Goal: Task Accomplishment & Management: Complete application form

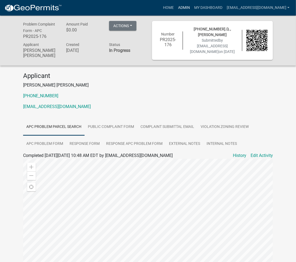
click at [192, 5] on link "Admin" at bounding box center [184, 8] width 16 height 10
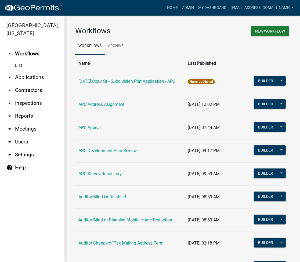
click at [38, 80] on link "arrow_drop_down Applications" at bounding box center [32, 77] width 65 height 13
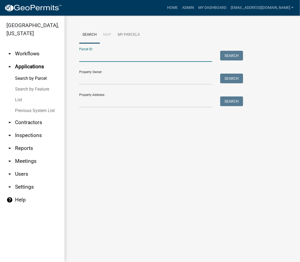
click at [138, 61] on input "Parcel ID:" at bounding box center [145, 56] width 133 height 11
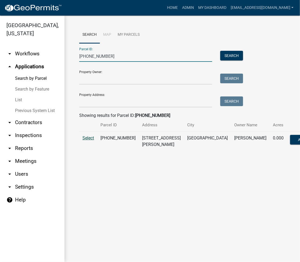
click at [87, 137] on span "Select" at bounding box center [89, 137] width 12 height 5
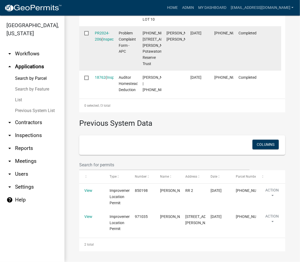
scroll to position [310, 0]
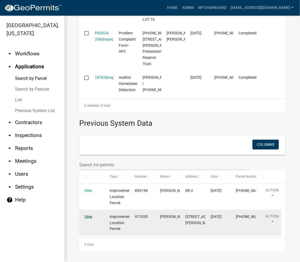
click at [87, 216] on link "View" at bounding box center [88, 217] width 8 height 4
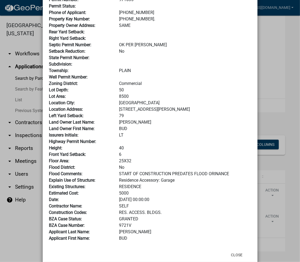
scroll to position [72, 0]
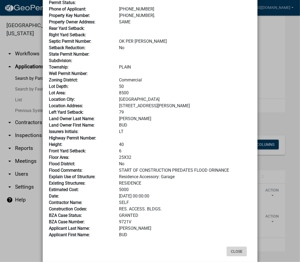
click at [236, 251] on button "Close" at bounding box center [237, 252] width 20 height 10
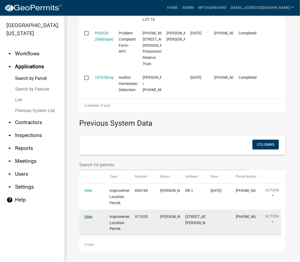
click at [90, 215] on link "View" at bounding box center [88, 217] width 8 height 4
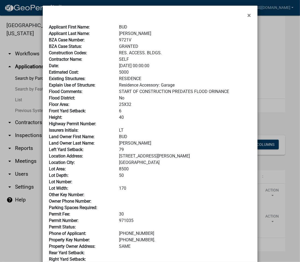
scroll to position [0, 0]
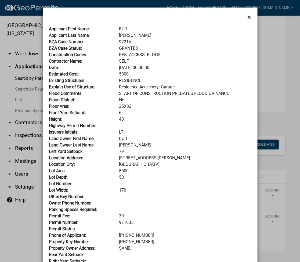
click at [248, 16] on span "×" at bounding box center [249, 17] width 3 height 8
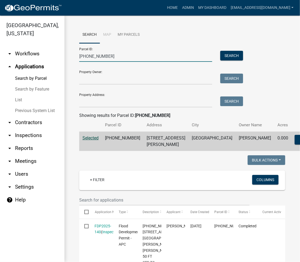
click at [93, 56] on input "029-053-012" at bounding box center [145, 56] width 133 height 11
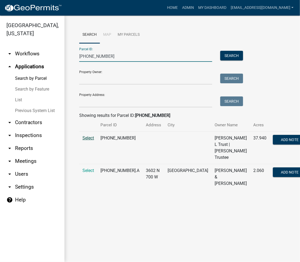
type input "021-114-002"
click at [85, 139] on span "Select" at bounding box center [89, 137] width 12 height 5
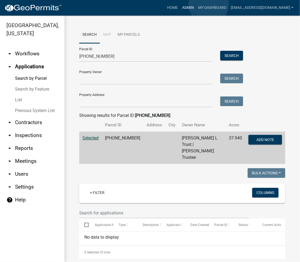
click at [196, 4] on link "Admin" at bounding box center [188, 8] width 16 height 10
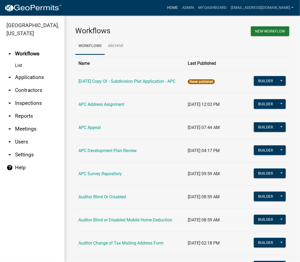
click at [180, 5] on link "Home" at bounding box center [172, 8] width 15 height 10
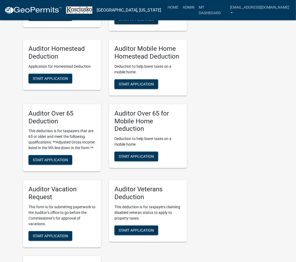
scroll to position [195, 0]
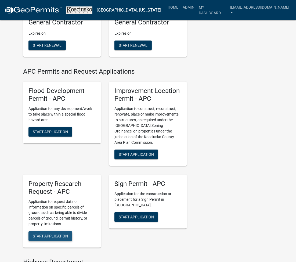
click at [49, 235] on span "Start Application" at bounding box center [50, 236] width 35 height 4
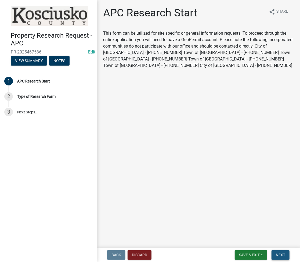
click at [281, 253] on span "Next" at bounding box center [280, 255] width 9 height 4
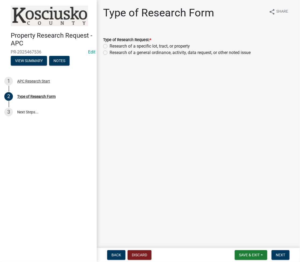
click at [110, 46] on label "Research of a specific lot, tract, or property" at bounding box center [150, 46] width 80 height 6
click at [110, 46] on input "Research of a specific lot, tract, or property" at bounding box center [111, 44] width 3 height 3
radio input "true"
click at [277, 256] on span "Next" at bounding box center [280, 255] width 9 height 4
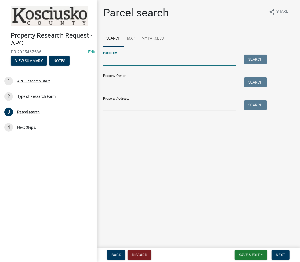
click at [172, 60] on input "Parcel ID:" at bounding box center [169, 60] width 133 height 11
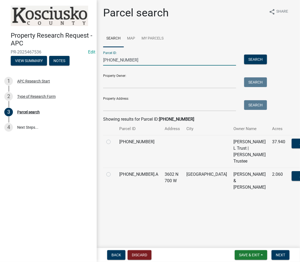
type input "021-114-002"
click at [113, 139] on label at bounding box center [113, 139] width 0 height 0
click at [113, 141] on input "radio" at bounding box center [114, 140] width 3 height 3
radio input "true"
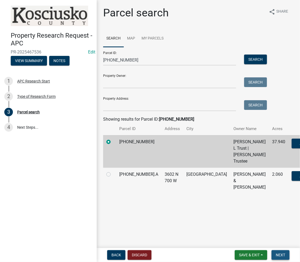
click at [283, 256] on span "Next" at bounding box center [280, 255] width 9 height 4
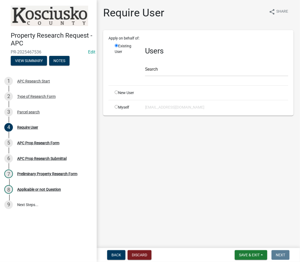
click at [115, 106] on input "radio" at bounding box center [116, 106] width 3 height 3
radio input "true"
radio input "false"
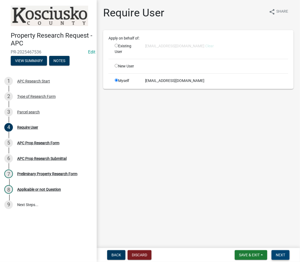
click at [283, 255] on span "Next" at bounding box center [280, 255] width 9 height 4
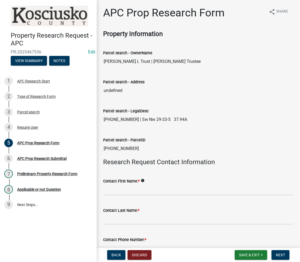
scroll to position [72, 0]
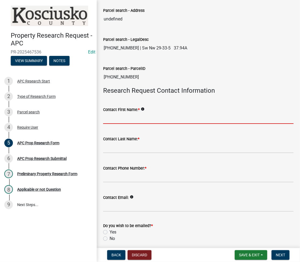
click at [119, 120] on input "Contact First Name: *" at bounding box center [198, 118] width 191 height 11
type input "RANDA"
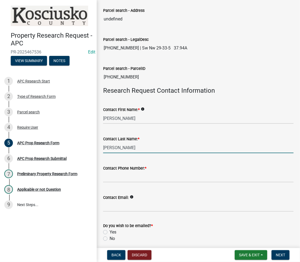
type input "MARSH"
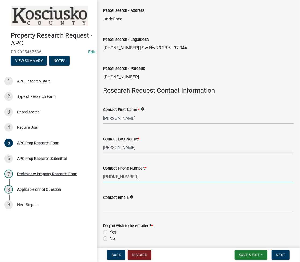
type input "574-551-7969"
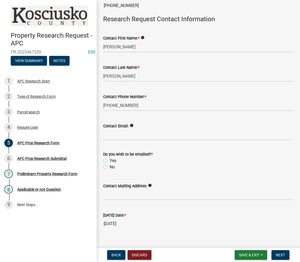
scroll to position [150, 0]
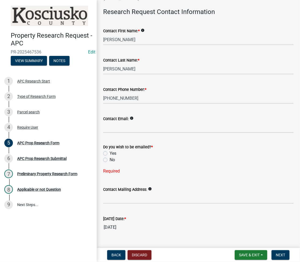
click at [110, 160] on label "No" at bounding box center [112, 160] width 5 height 6
click at [110, 160] on input "No" at bounding box center [111, 158] width 3 height 3
radio input "true"
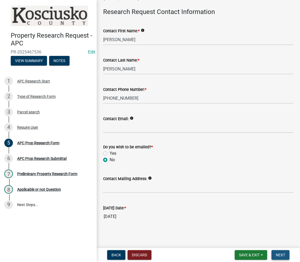
click at [276, 255] on button "Next" at bounding box center [281, 255] width 18 height 10
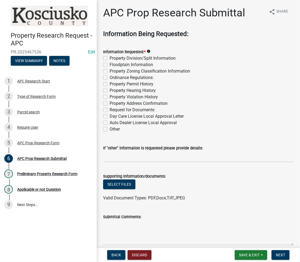
click at [110, 58] on label "Property Division/Split Information" at bounding box center [143, 58] width 66 height 6
click at [110, 58] on input "Property Division/Split Information" at bounding box center [111, 56] width 3 height 3
checkbox input "true"
checkbox input "false"
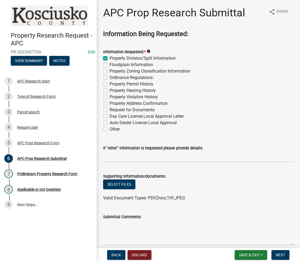
checkbox input "false"
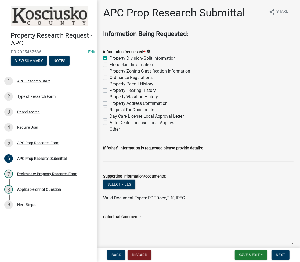
checkbox input "false"
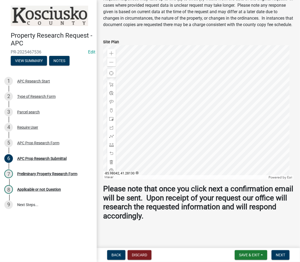
scroll to position [292, 0]
click at [275, 255] on button "Next" at bounding box center [281, 255] width 18 height 10
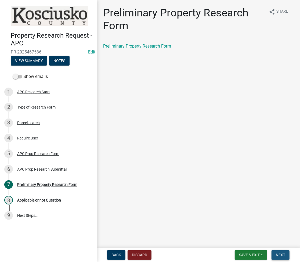
click at [281, 257] on button "Next" at bounding box center [281, 255] width 18 height 10
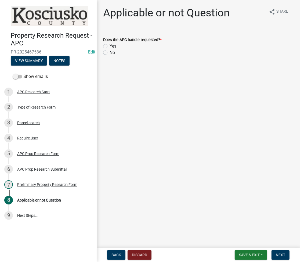
click at [110, 47] on label "Yes" at bounding box center [113, 46] width 7 height 6
click at [110, 47] on input "Yes" at bounding box center [111, 44] width 3 height 3
radio input "true"
click at [278, 253] on span "Next" at bounding box center [280, 255] width 9 height 4
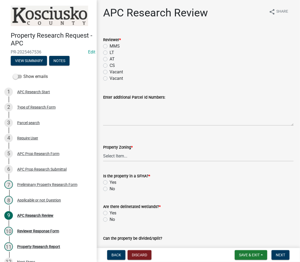
click at [110, 53] on label "LT" at bounding box center [112, 52] width 5 height 6
click at [110, 53] on input "LT" at bounding box center [111, 50] width 3 height 3
radio input "true"
click at [116, 156] on select "Select Item... Agricultural Agricultural 2 Residential Commercial Industrial 1 …" at bounding box center [198, 156] width 191 height 11
click at [103, 151] on select "Select Item... Agricultural Agricultural 2 Residential Commercial Industrial 1 …" at bounding box center [198, 156] width 191 height 11
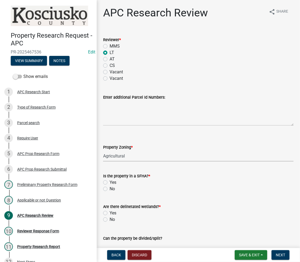
select select "fa378ffa-5b76-4540-9014-3a35c1b5764a"
click at [110, 188] on label "No" at bounding box center [112, 189] width 5 height 6
click at [110, 188] on input "No" at bounding box center [111, 187] width 3 height 3
radio input "true"
click at [110, 220] on label "No" at bounding box center [112, 219] width 5 height 6
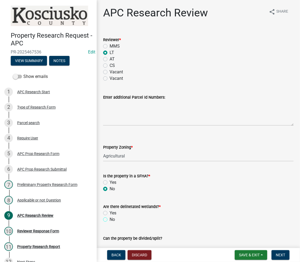
click at [110, 220] on input "No" at bounding box center [111, 217] width 3 height 3
radio input "true"
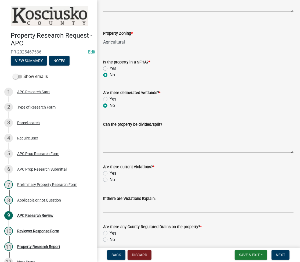
scroll to position [143, 0]
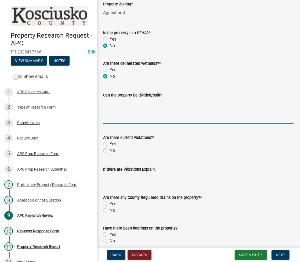
click at [147, 106] on textarea "Can the property be divided/split?" at bounding box center [198, 110] width 191 height 25
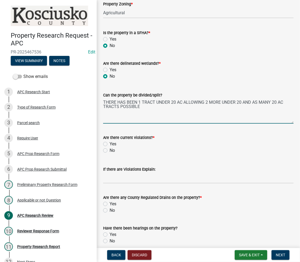
type textarea "THERE HAS BEEN 1 TRACT UNDER 20 AC ALLOWING 2 MORE UNDER 20 AND AS MANY 20 AC T…"
click at [110, 152] on label "No" at bounding box center [112, 150] width 5 height 6
click at [110, 151] on input "No" at bounding box center [111, 148] width 3 height 3
radio input "true"
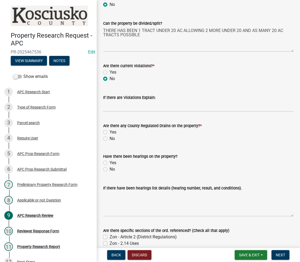
click at [110, 139] on label "No" at bounding box center [112, 138] width 5 height 6
click at [110, 139] on input "No" at bounding box center [111, 136] width 3 height 3
radio input "true"
click at [110, 170] on label "No" at bounding box center [112, 169] width 5 height 6
click at [110, 170] on input "No" at bounding box center [111, 167] width 3 height 3
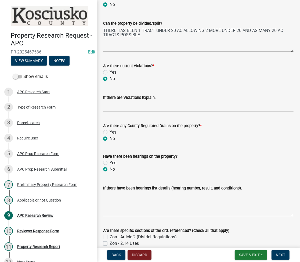
radio input "true"
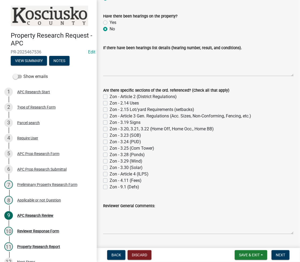
scroll to position [369, 0]
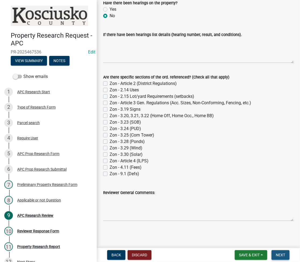
click at [283, 258] on button "Next" at bounding box center [281, 255] width 18 height 10
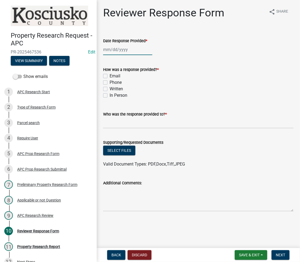
click at [114, 50] on div at bounding box center [127, 49] width 49 height 11
select select "8"
select select "2025"
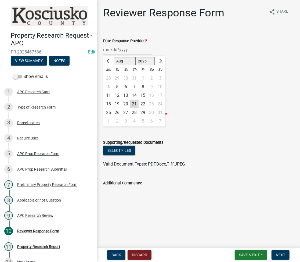
click at [135, 102] on div "21" at bounding box center [134, 104] width 9 height 9
type input "08/21/2025"
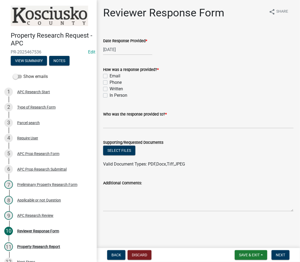
click at [110, 83] on label "Phone" at bounding box center [116, 82] width 12 height 6
click at [110, 83] on input "Phone" at bounding box center [111, 80] width 3 height 3
checkbox input "true"
checkbox input "false"
checkbox input "true"
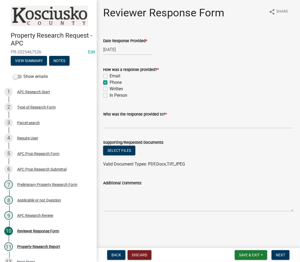
checkbox input "false"
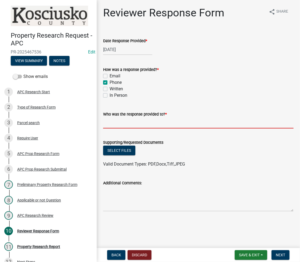
click at [130, 121] on input "Who was the response provided to? *" at bounding box center [198, 122] width 191 height 11
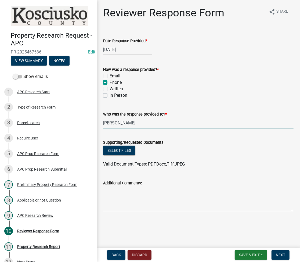
type input "RANDA MARSH"
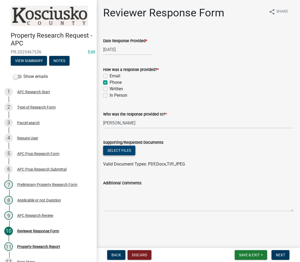
click at [121, 150] on button "Select files" at bounding box center [119, 151] width 32 height 10
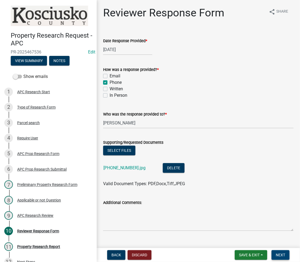
click at [279, 254] on span "Next" at bounding box center [280, 255] width 9 height 4
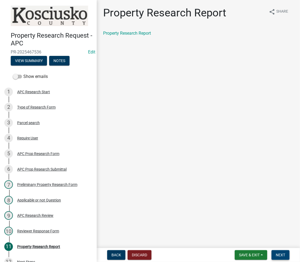
click at [282, 256] on span "Next" at bounding box center [280, 255] width 9 height 4
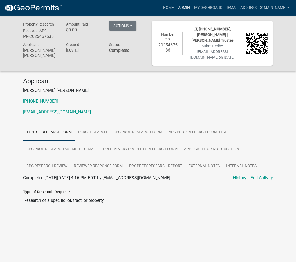
click at [192, 8] on link "Admin" at bounding box center [184, 8] width 16 height 10
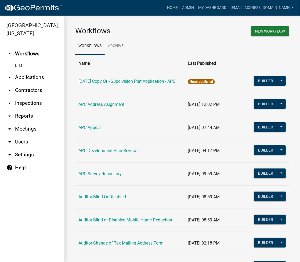
click at [32, 78] on link "arrow_drop_down Applications" at bounding box center [32, 77] width 65 height 13
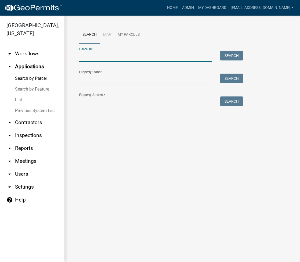
click at [103, 58] on input "Parcel ID:" at bounding box center [145, 56] width 133 height 11
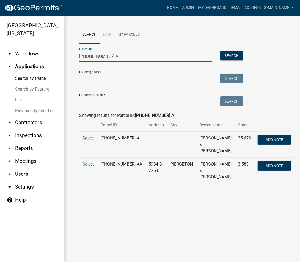
type input "017-048-001.A"
click at [89, 138] on span "Select" at bounding box center [89, 137] width 12 height 5
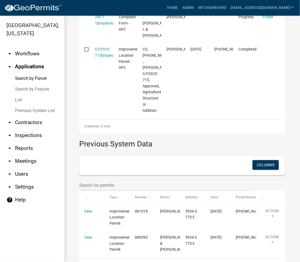
scroll to position [143, 0]
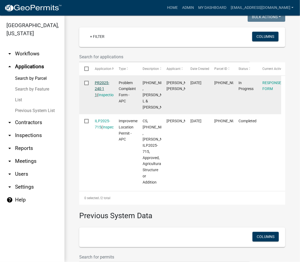
click at [101, 81] on link "PR2025-240 1 1" at bounding box center [102, 89] width 15 height 17
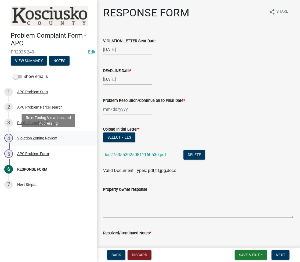
click at [43, 138] on div "Violation Zoning Review" at bounding box center [37, 138] width 40 height 4
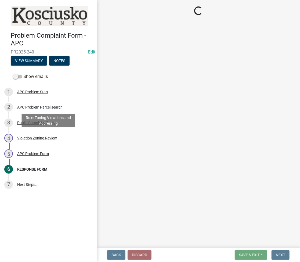
select select "ea119d11-e52e-4559-b746-af06211fe819"
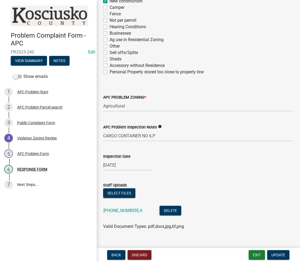
scroll to position [122, 0]
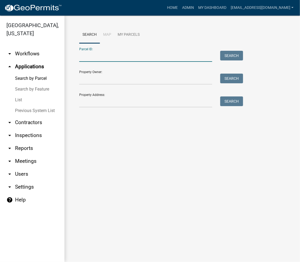
click at [96, 55] on input "Parcel ID:" at bounding box center [145, 56] width 133 height 11
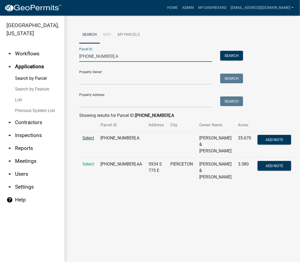
type input "017-048-001.A"
click at [90, 137] on span "Select" at bounding box center [89, 137] width 12 height 5
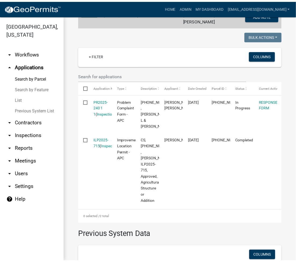
scroll to position [126, 0]
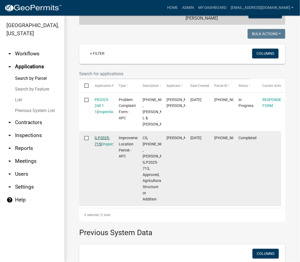
click at [103, 146] on link "ILP2025-715" at bounding box center [102, 141] width 15 height 10
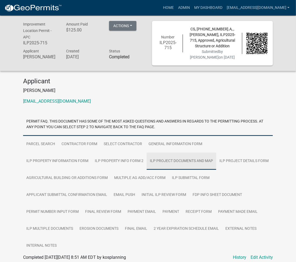
click at [147, 159] on link "ILP Project Documents and Map" at bounding box center [182, 161] width 70 height 17
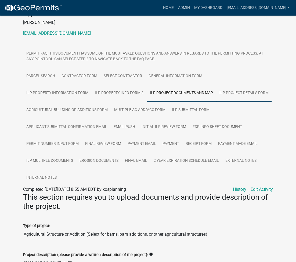
scroll to position [72, 0]
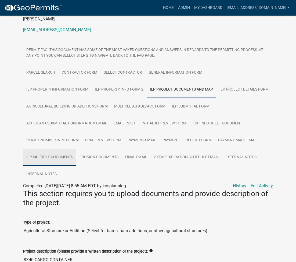
click at [59, 159] on link "ILP Multiple Documents" at bounding box center [49, 157] width 53 height 17
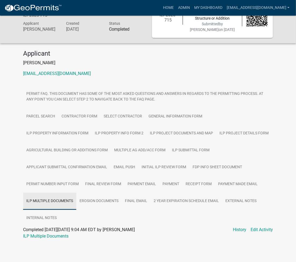
scroll to position [28, 0]
click at [41, 236] on link "ILP Multiple Documents" at bounding box center [45, 236] width 45 height 5
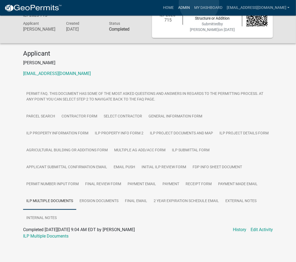
click at [192, 3] on link "Admin" at bounding box center [184, 8] width 16 height 10
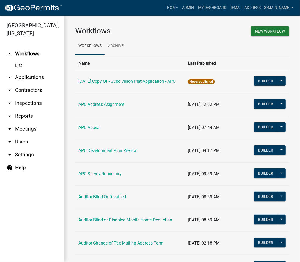
click at [40, 79] on link "arrow_drop_down Applications" at bounding box center [32, 77] width 65 height 13
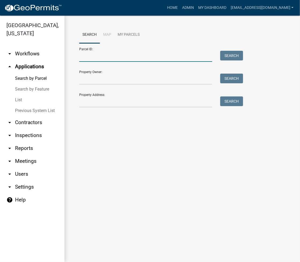
click at [97, 57] on input "Parcel ID:" at bounding box center [145, 56] width 133 height 11
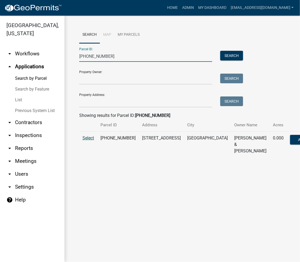
type input "018-025-017"
click at [94, 136] on span "Select" at bounding box center [89, 137] width 12 height 5
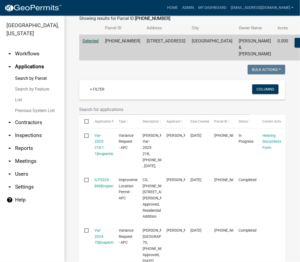
scroll to position [143, 0]
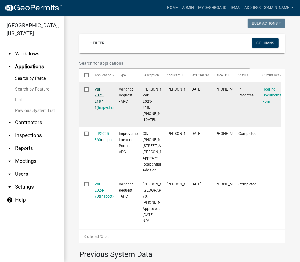
click at [96, 89] on link "Var-2025-218 1 1" at bounding box center [100, 98] width 10 height 23
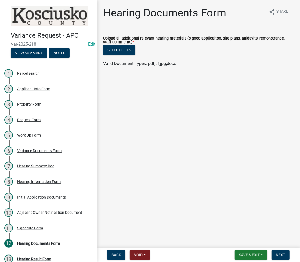
scroll to position [21, 0]
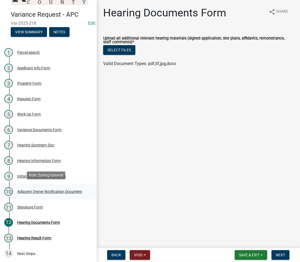
click at [46, 191] on div "Adjacent Owner Notification Document" at bounding box center [49, 192] width 65 height 4
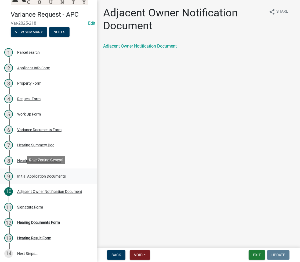
click at [41, 179] on link "9 Initial Application Documents" at bounding box center [48, 177] width 97 height 16
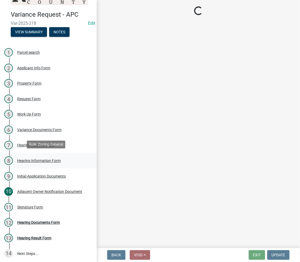
click at [47, 160] on div "Hearing Information Form" at bounding box center [39, 161] width 44 height 4
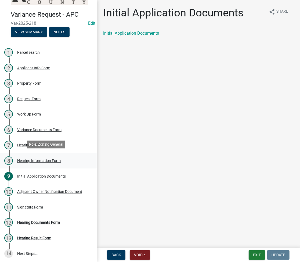
select select "61de0463-cc0d-410b-b5ab-11a135edeb29"
select select "9dcac0a2-b0c4-4f3b-8637-840d2209bdca"
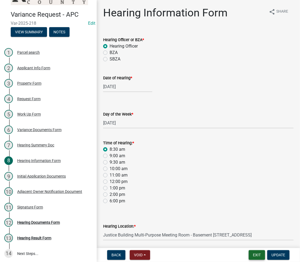
click at [258, 251] on button "Exit" at bounding box center [257, 255] width 16 height 10
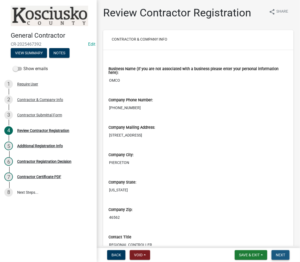
click at [276, 258] on button "Next" at bounding box center [281, 255] width 18 height 10
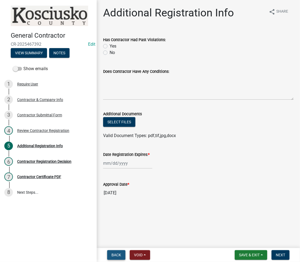
click at [115, 255] on span "Back" at bounding box center [117, 255] width 10 height 4
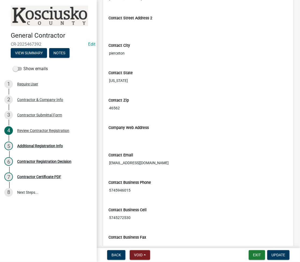
scroll to position [499, 0]
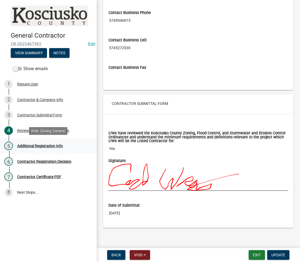
click at [40, 146] on div "Additional Registration Info" at bounding box center [40, 146] width 46 height 4
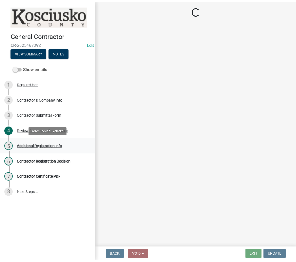
scroll to position [0, 0]
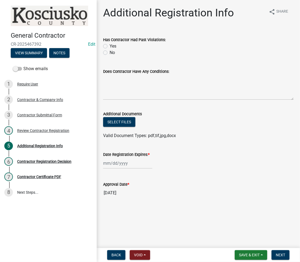
click at [110, 52] on label "No" at bounding box center [112, 52] width 5 height 6
click at [110, 52] on input "No" at bounding box center [111, 50] width 3 height 3
radio input "true"
click at [113, 163] on div at bounding box center [127, 163] width 49 height 11
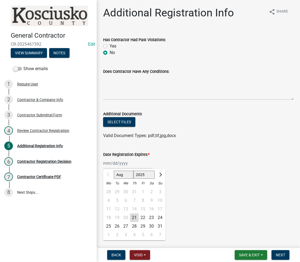
click at [140, 177] on select "2025 2026 2027 2028 2029 2030 2031 2032 2033 2034 2035 2036 2037 2038 2039 2040…" at bounding box center [145, 175] width 22 height 8
select select "2026"
click at [134, 171] on select "2025 2026 2027 2028 2029 2030 2031 2032 2033 2034 2035 2036 2037 2038 2039 2040…" at bounding box center [145, 175] width 22 height 8
click at [144, 217] on div "21" at bounding box center [143, 217] width 9 height 9
type input "08/21/2026"
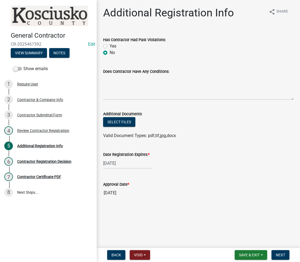
click at [282, 248] on div "General Contractor CR-2025467392 Edit View Summary Notes Show emails 1 Require …" at bounding box center [150, 131] width 300 height 262
click at [279, 258] on button "Next" at bounding box center [281, 255] width 18 height 10
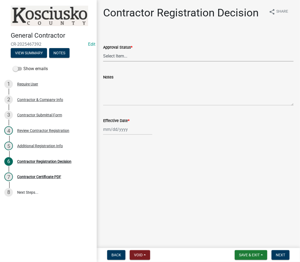
click at [116, 51] on select "Select Item... Approved Denied" at bounding box center [198, 56] width 191 height 11
click at [103, 51] on select "Select Item... Approved Denied" at bounding box center [198, 56] width 191 height 11
select select "8e4351d7-4ebf-4714-a7c9-c8187f00e083"
click at [119, 127] on div at bounding box center [127, 129] width 49 height 11
select select "8"
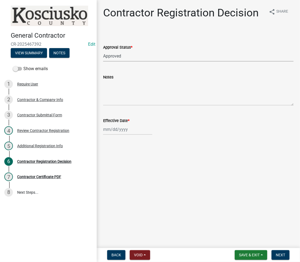
select select "2025"
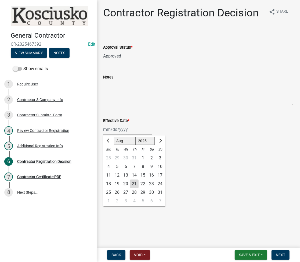
click at [134, 185] on div "21" at bounding box center [134, 184] width 9 height 9
type input "[DATE]"
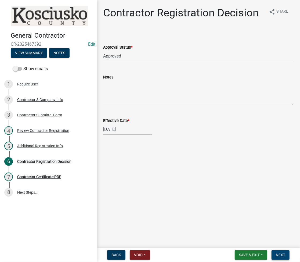
click at [280, 253] on span "Next" at bounding box center [280, 255] width 9 height 4
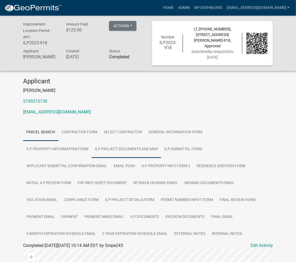
click at [92, 147] on link "ILP Project Documents and Map" at bounding box center [127, 149] width 70 height 17
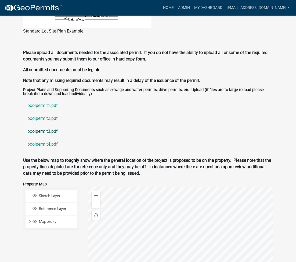
scroll to position [548, 0]
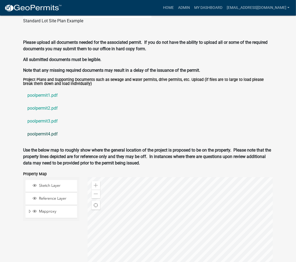
click at [34, 129] on link "poolpermit4.pdf" at bounding box center [148, 134] width 250 height 13
click at [40, 116] on link "poolpermit3.pdf" at bounding box center [148, 121] width 250 height 13
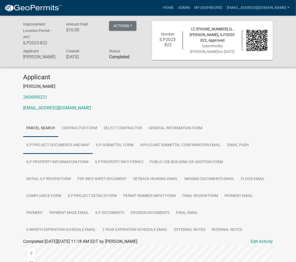
click at [74, 144] on link "ILP Project Documents and Map" at bounding box center [58, 145] width 70 height 17
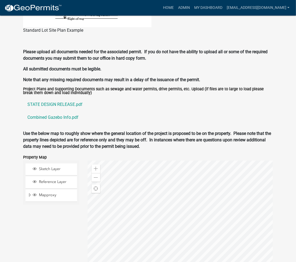
scroll to position [573, 0]
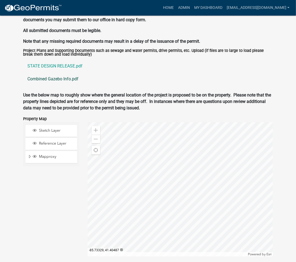
click at [52, 80] on link "Combined Gazebo Info.pdf" at bounding box center [148, 79] width 250 height 13
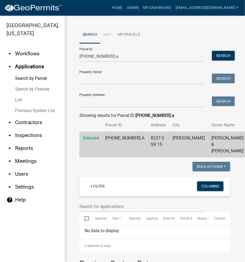
scroll to position [105, 0]
